Goal: Information Seeking & Learning: Check status

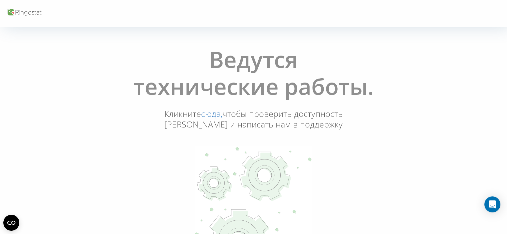
click at [222, 113] on link "сюда," at bounding box center [211, 113] width 21 height 11
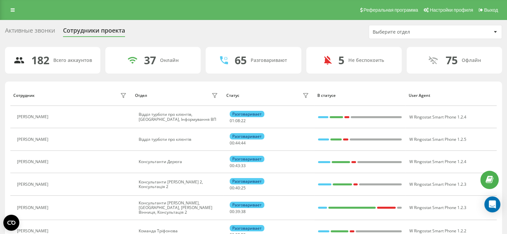
click at [49, 30] on div "Активные звонки" at bounding box center [30, 32] width 50 height 10
click at [16, 9] on link at bounding box center [13, 9] width 12 height 9
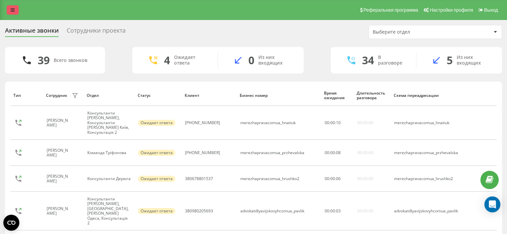
click at [13, 10] on icon at bounding box center [13, 10] width 4 height 5
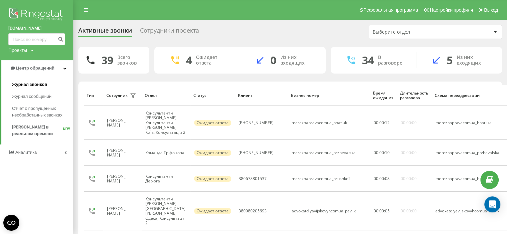
click at [25, 88] on span "Журнал звонков" at bounding box center [29, 84] width 35 height 7
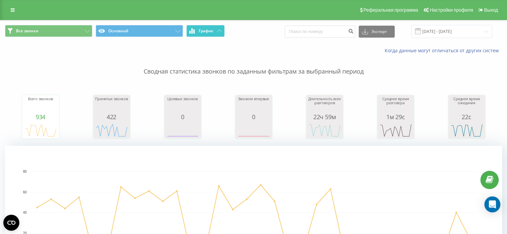
click at [197, 33] on button "График" at bounding box center [205, 31] width 38 height 12
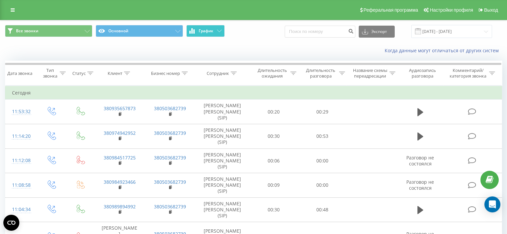
click at [193, 32] on icon at bounding box center [191, 30] width 5 height 5
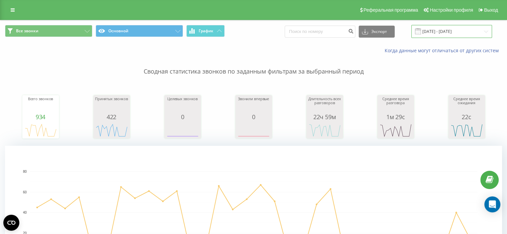
click at [444, 32] on input "19.08.2025 - 19.09.2025" at bounding box center [451, 31] width 81 height 13
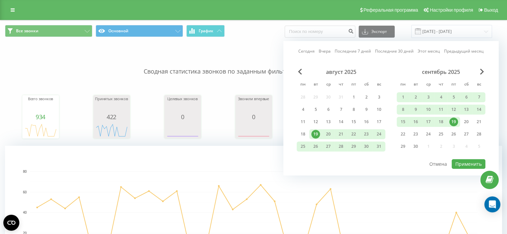
click at [450, 118] on div "19" at bounding box center [453, 122] width 9 height 9
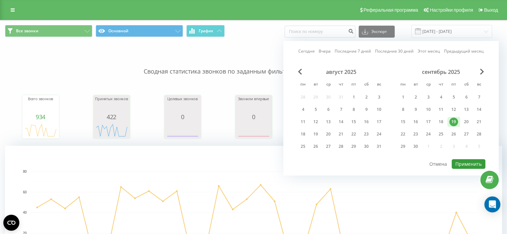
click at [460, 162] on button "Применить" at bounding box center [468, 164] width 34 height 10
type input "19.09.2025 - 19.09.2025"
